Goal: Task Accomplishment & Management: Complete application form

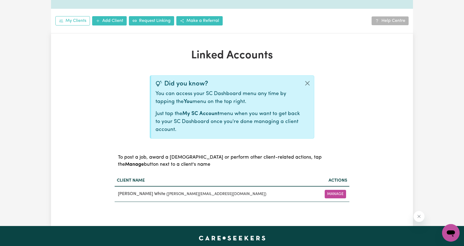
scroll to position [82, 0]
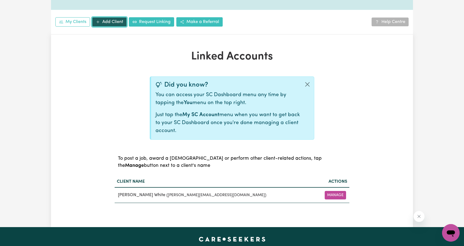
click at [106, 19] on link "Add Client" at bounding box center [109, 21] width 35 height 9
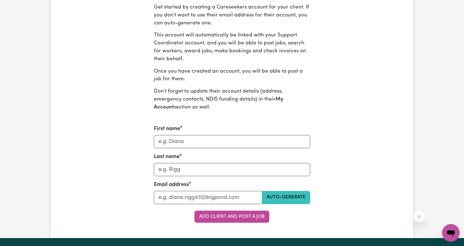
scroll to position [219, 0]
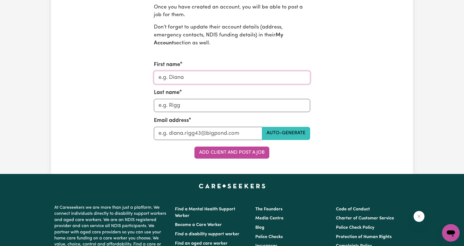
click at [181, 82] on input "First name" at bounding box center [232, 77] width 157 height 13
click at [202, 82] on input "First name" at bounding box center [232, 77] width 157 height 13
click at [202, 78] on input "First name" at bounding box center [232, 77] width 157 height 13
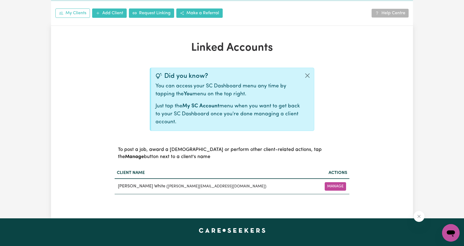
scroll to position [82, 0]
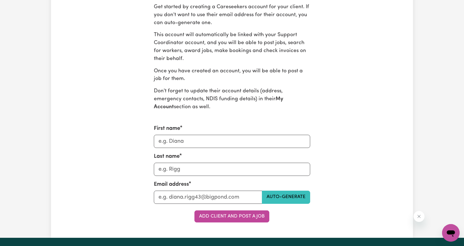
scroll to position [219, 0]
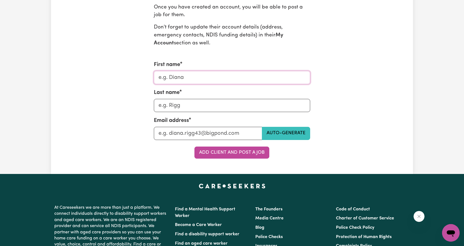
click at [183, 74] on input "First name" at bounding box center [232, 77] width 157 height 13
type input "[PERSON_NAME]"
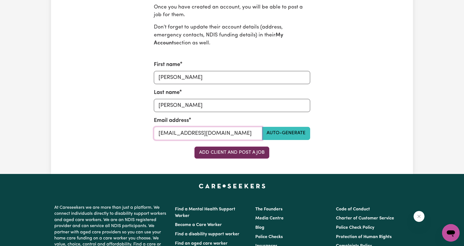
type input "[EMAIL_ADDRESS][DOMAIN_NAME]"
click at [225, 155] on button "Add Client and Post a Job" at bounding box center [231, 153] width 75 height 12
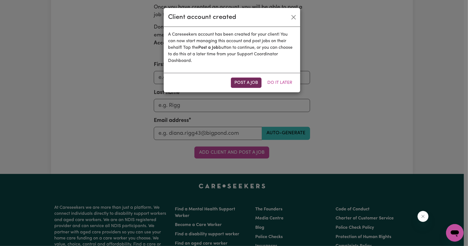
click at [243, 87] on button "Post a Job" at bounding box center [246, 83] width 31 height 10
